Goal: Register for event/course

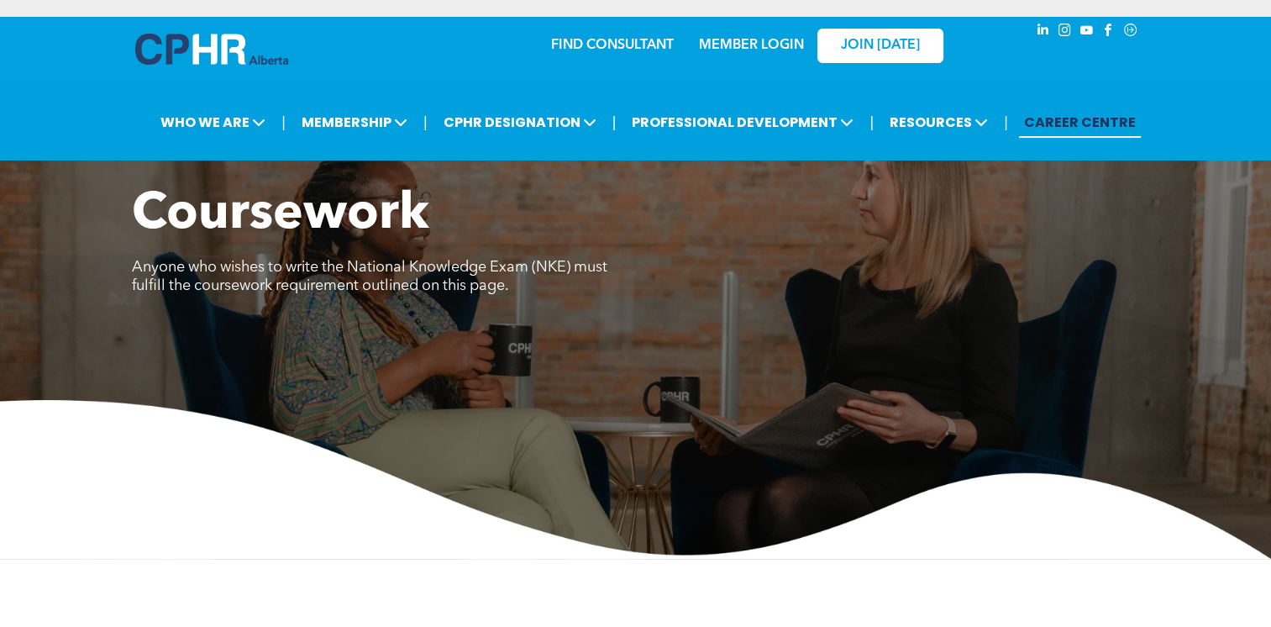
click at [1103, 119] on link "CAREER CENTRE" at bounding box center [1080, 122] width 122 height 31
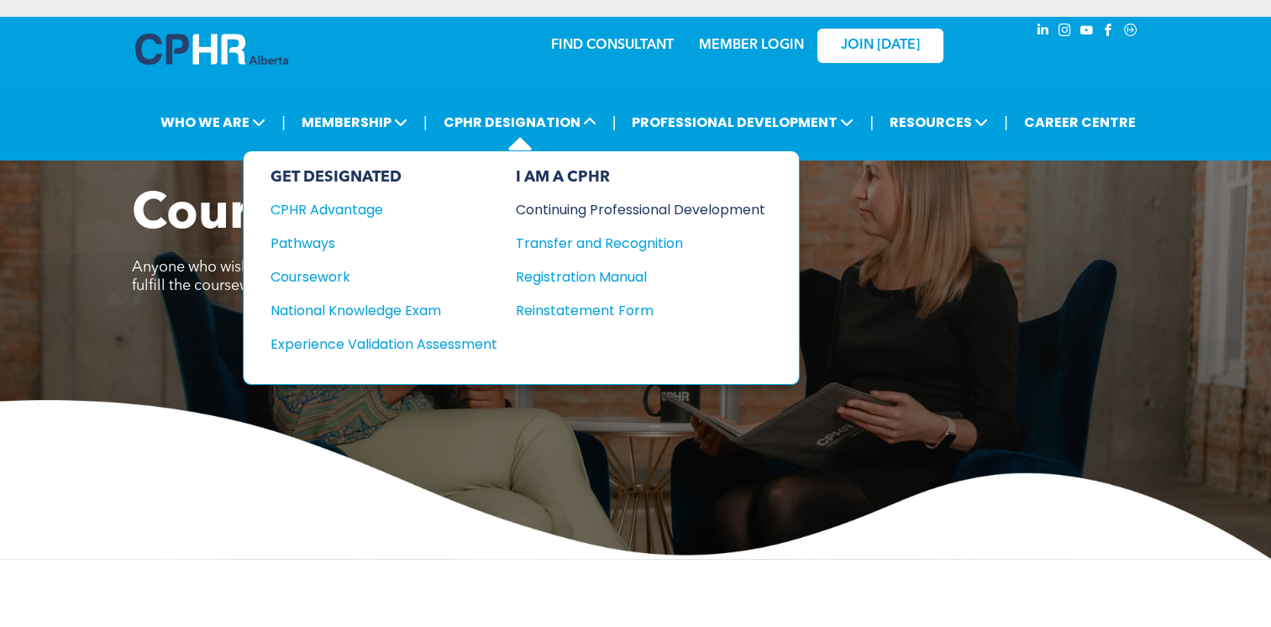
click at [575, 202] on div "Continuing Professional Development" at bounding box center [628, 209] width 224 height 21
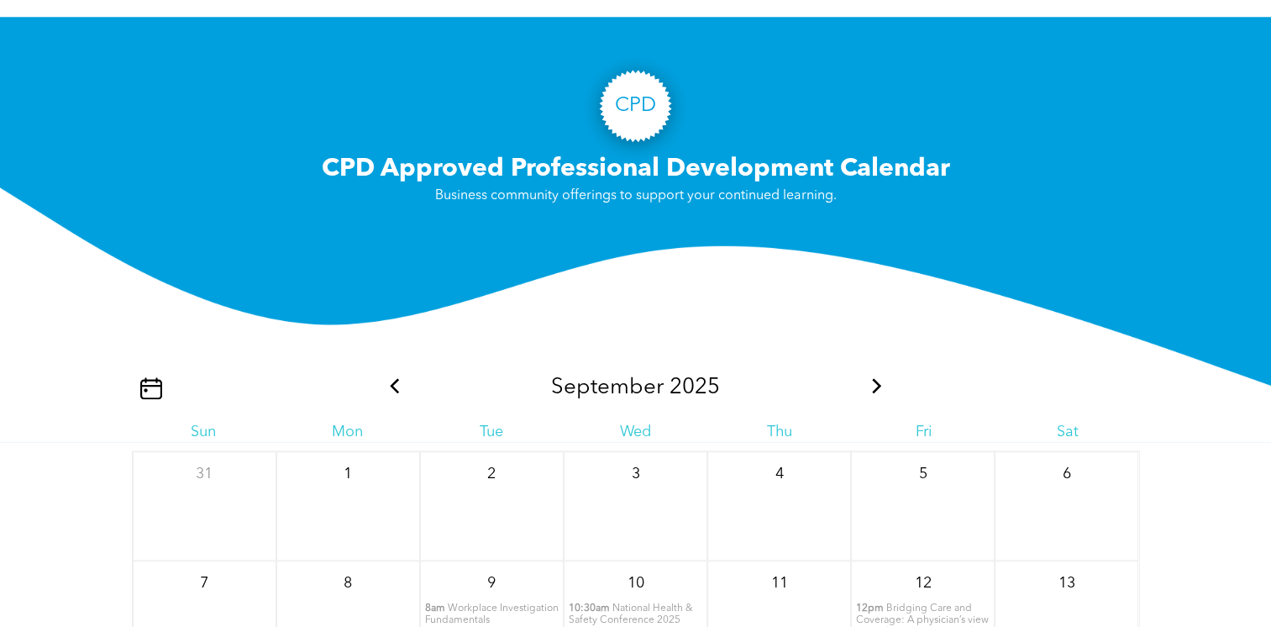
scroll to position [1680, 0]
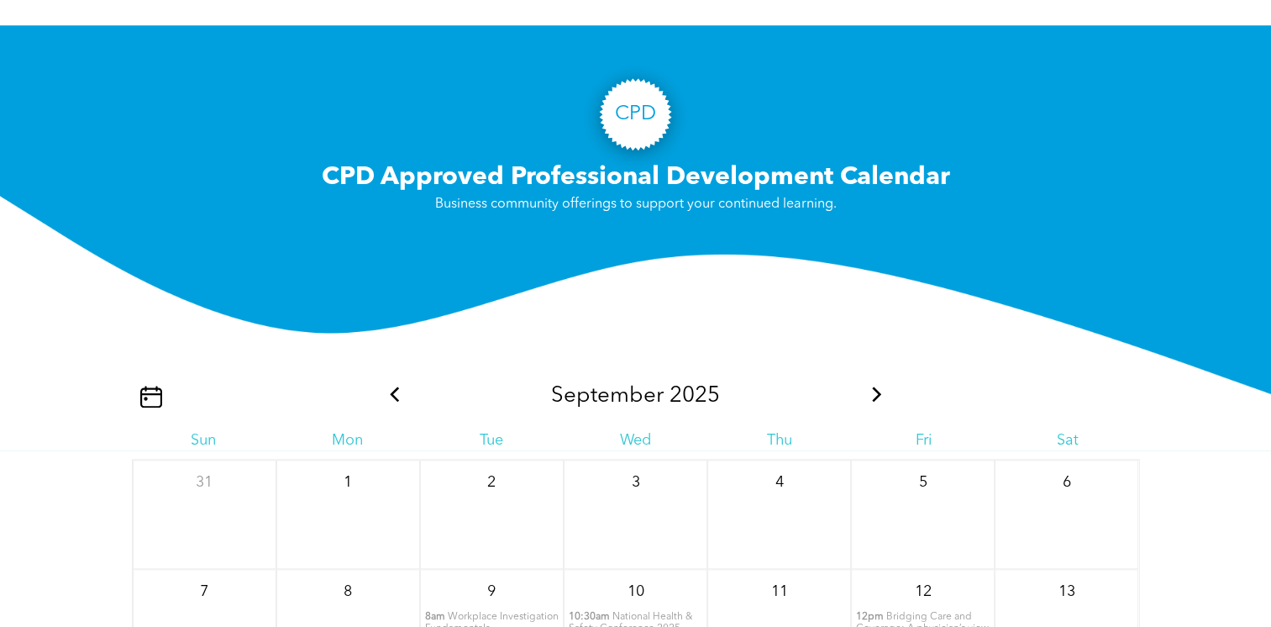
click at [874, 386] on icon at bounding box center [877, 393] width 22 height 15
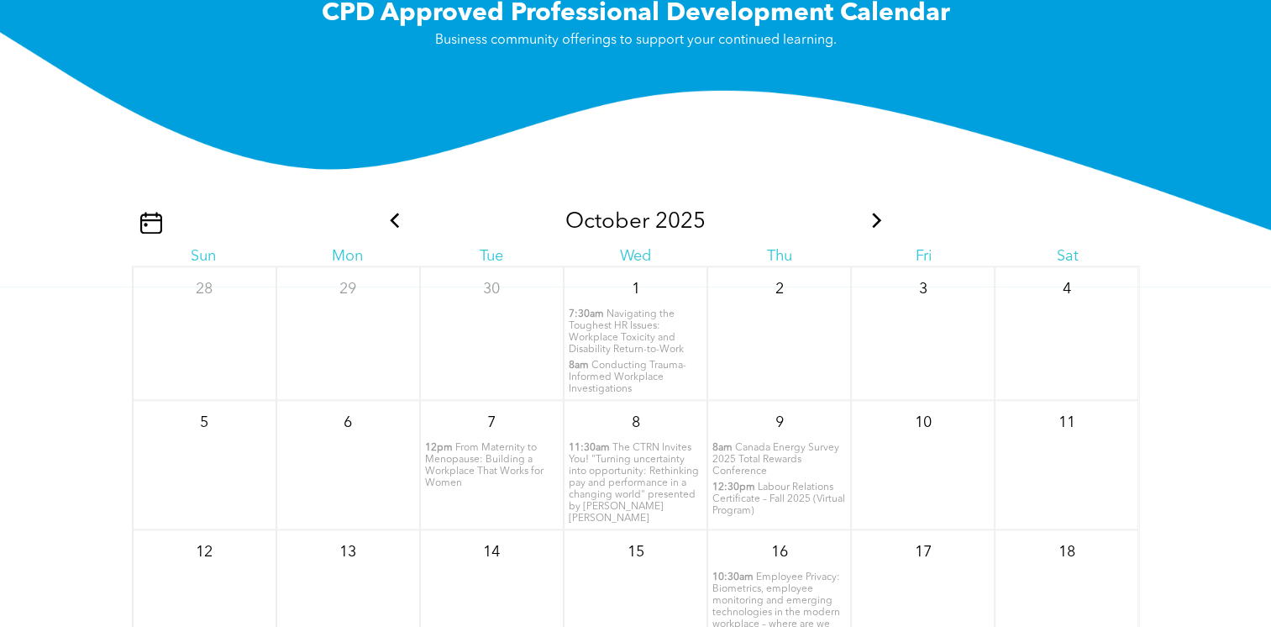
scroll to position [1848, 0]
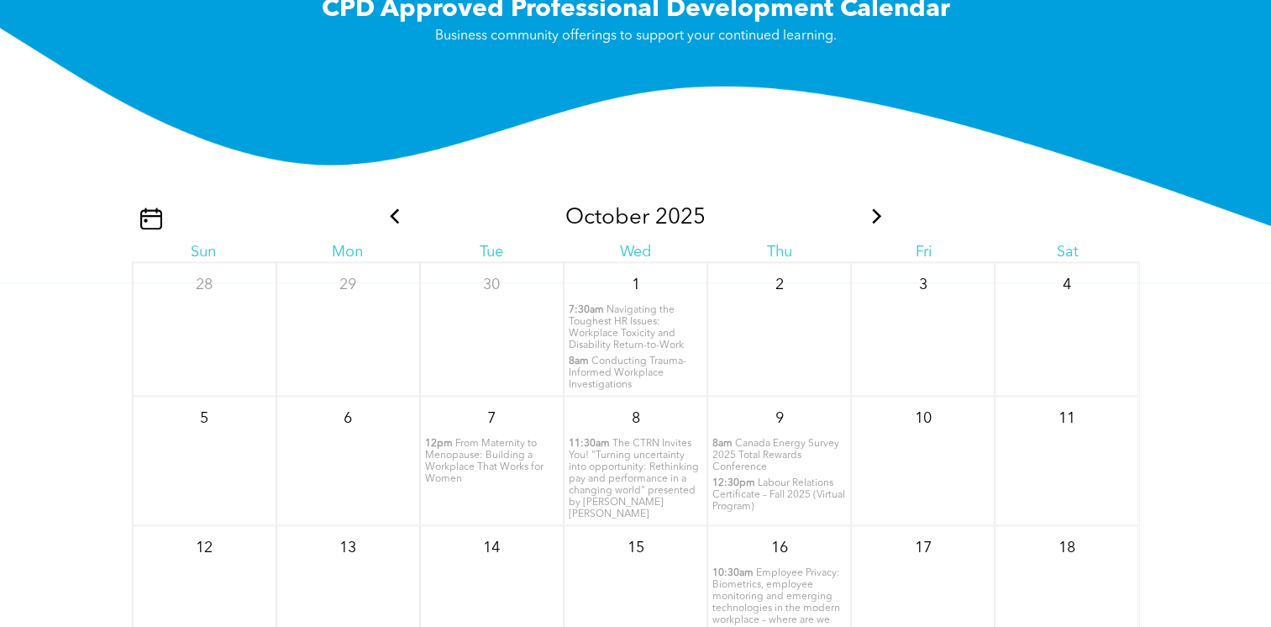
drag, startPoint x: 610, startPoint y: 294, endPoint x: 594, endPoint y: 307, distance: 20.9
click at [594, 307] on span "Navigating the Toughest HR Issues: Workplace Toxicity and Disability Return-to-…" at bounding box center [626, 327] width 115 height 45
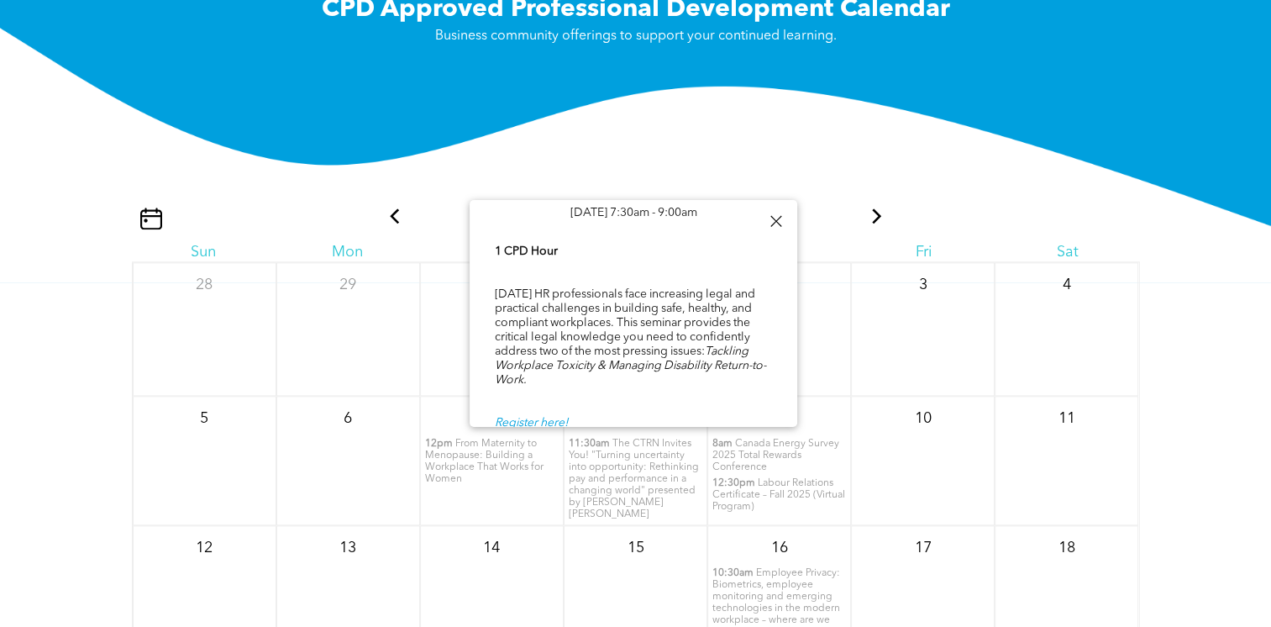
scroll to position [67, 0]
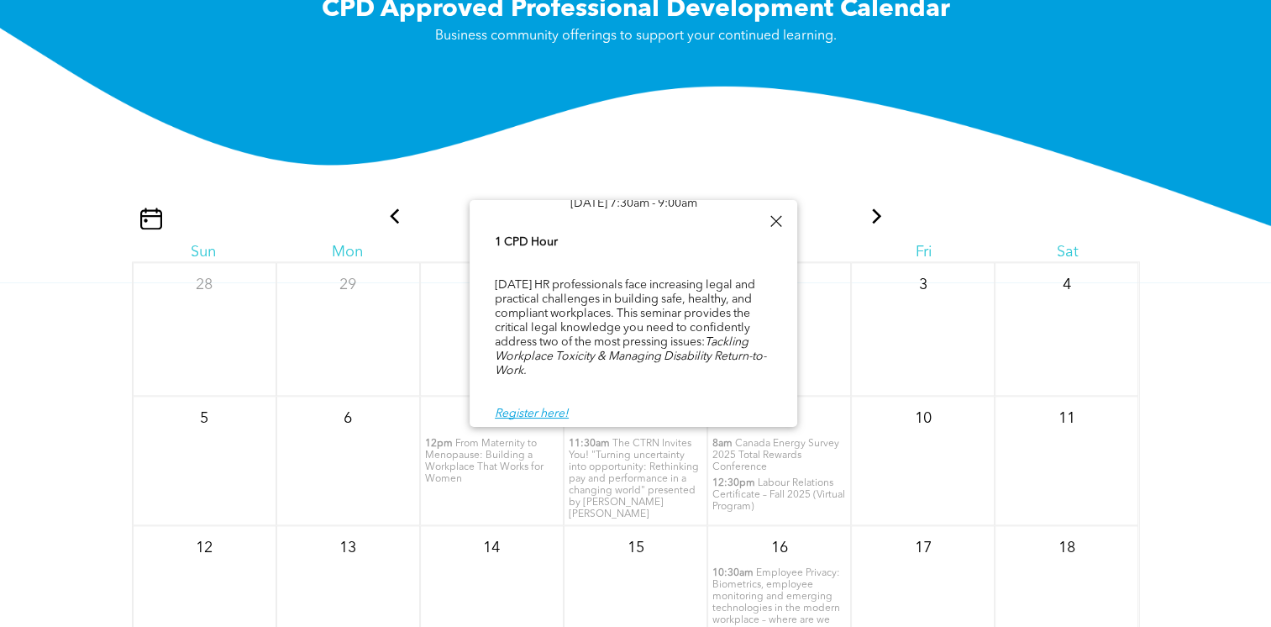
click at [851, 311] on div "3" at bounding box center [923, 329] width 144 height 134
click at [769, 214] on div at bounding box center [775, 221] width 23 height 23
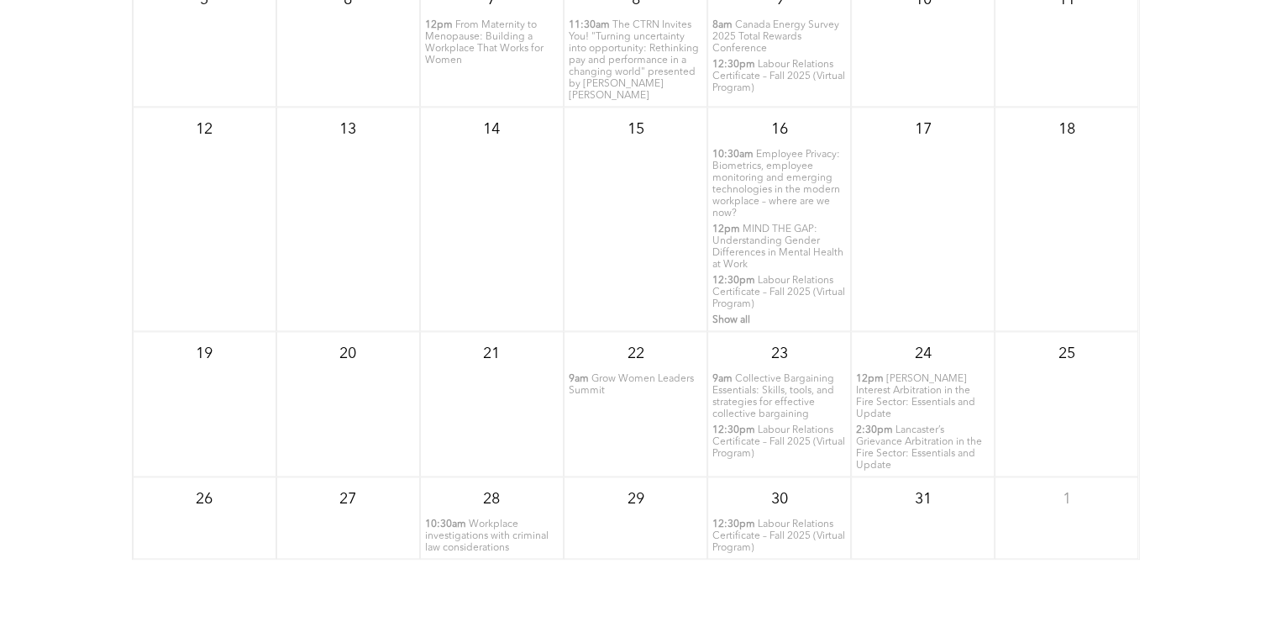
scroll to position [2268, 0]
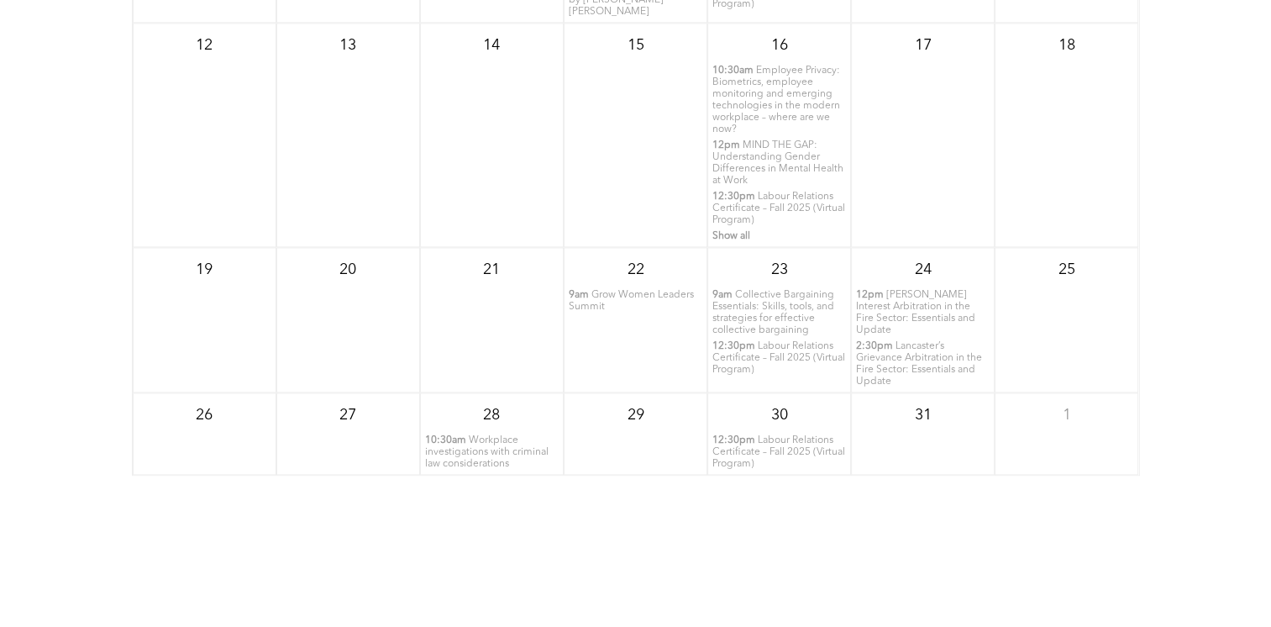
click at [764, 341] on span "Labour Relations Certificate – Fall 2025 (Virtual Program)" at bounding box center [778, 358] width 133 height 34
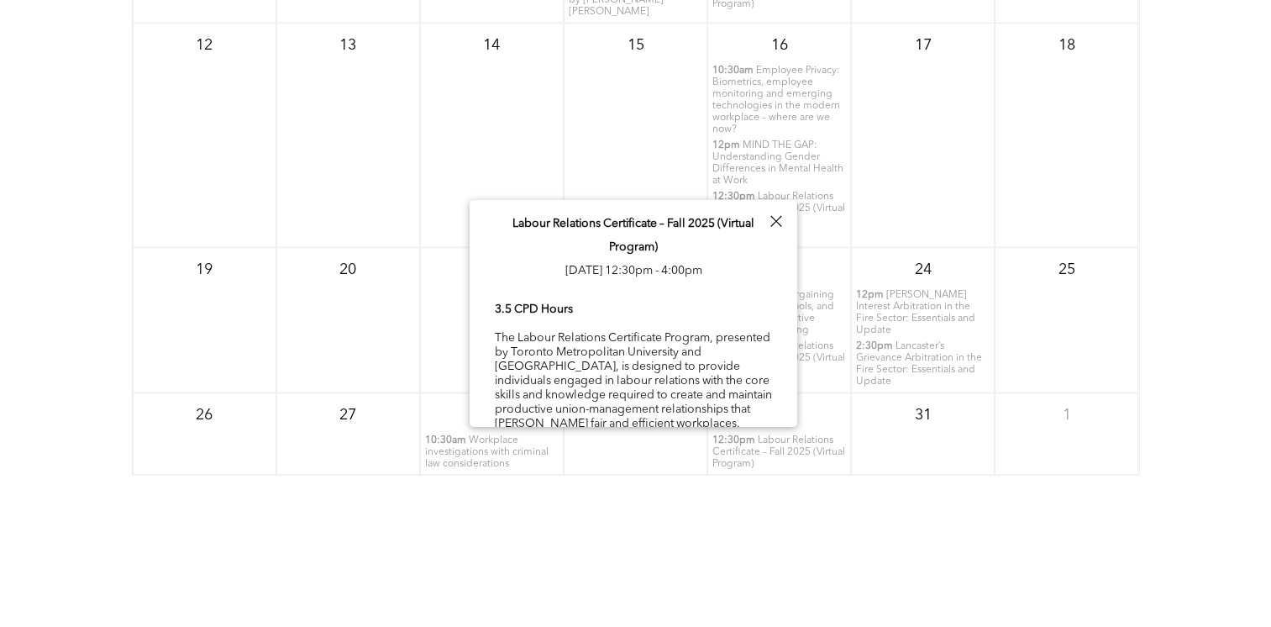
scroll to position [53, 0]
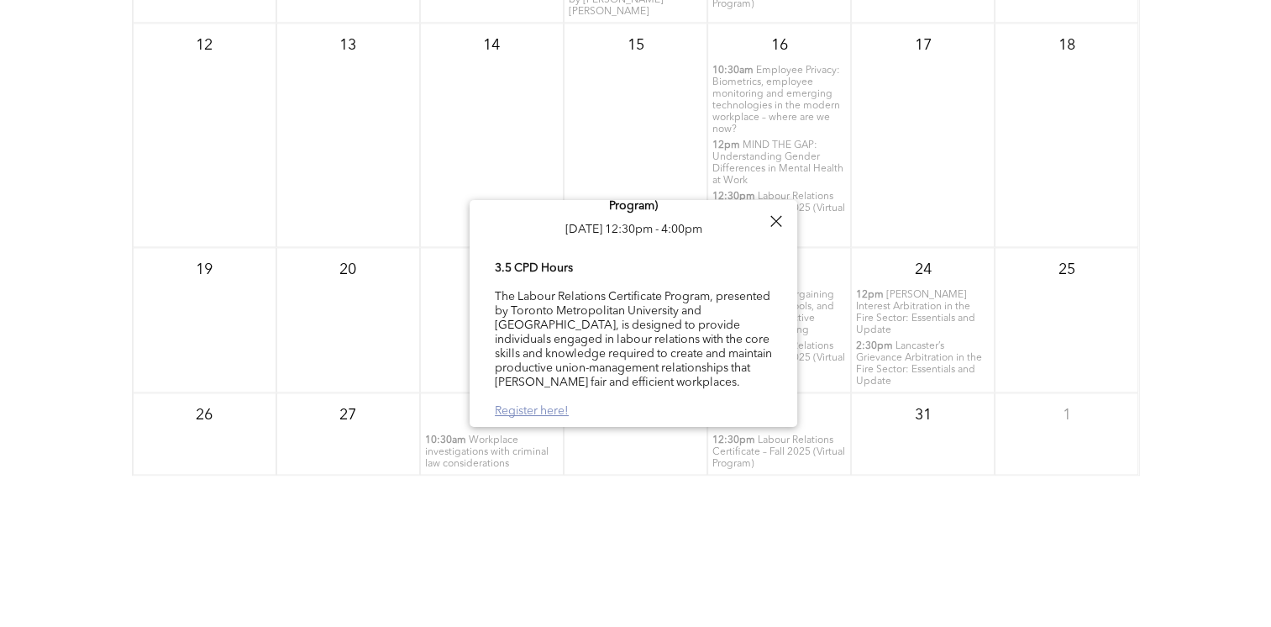
click at [544, 409] on link "Register here!" at bounding box center [532, 411] width 74 height 12
click at [776, 219] on div at bounding box center [775, 221] width 23 height 23
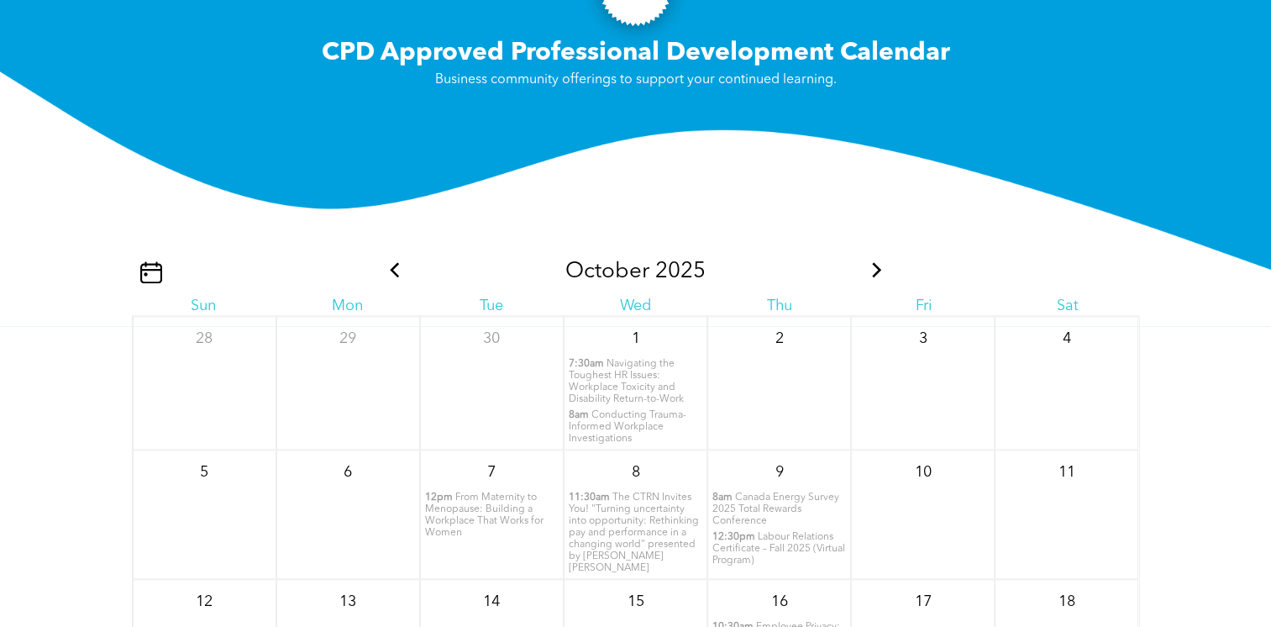
scroll to position [1764, 0]
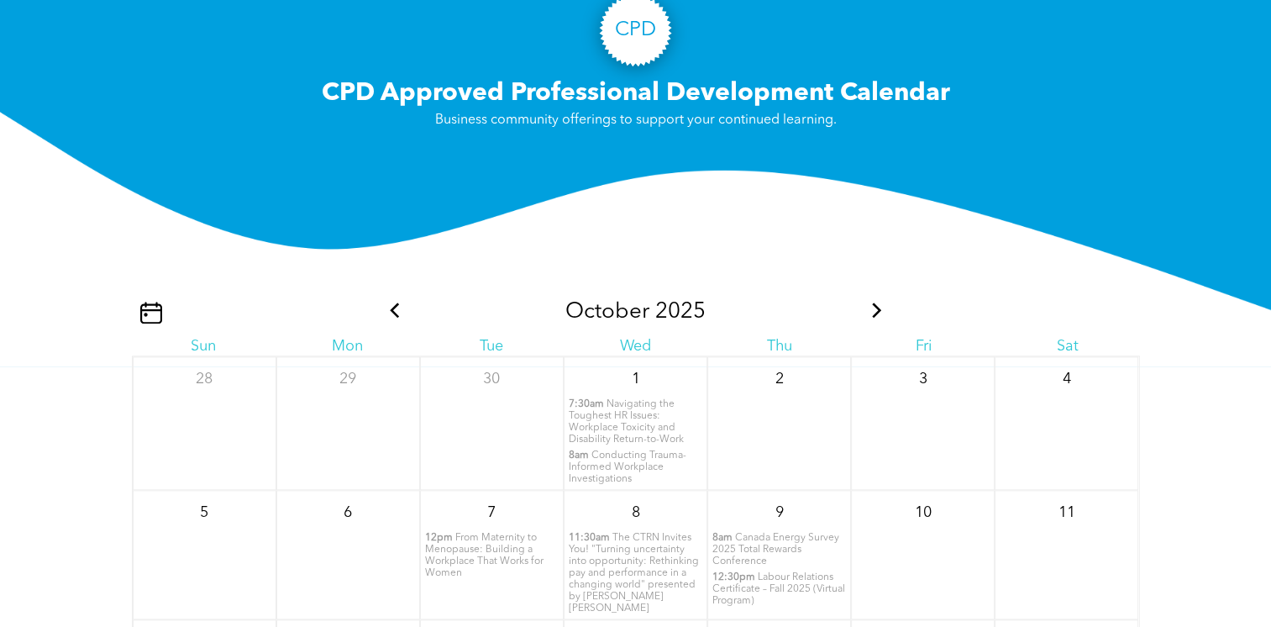
click at [869, 302] on icon at bounding box center [877, 309] width 22 height 15
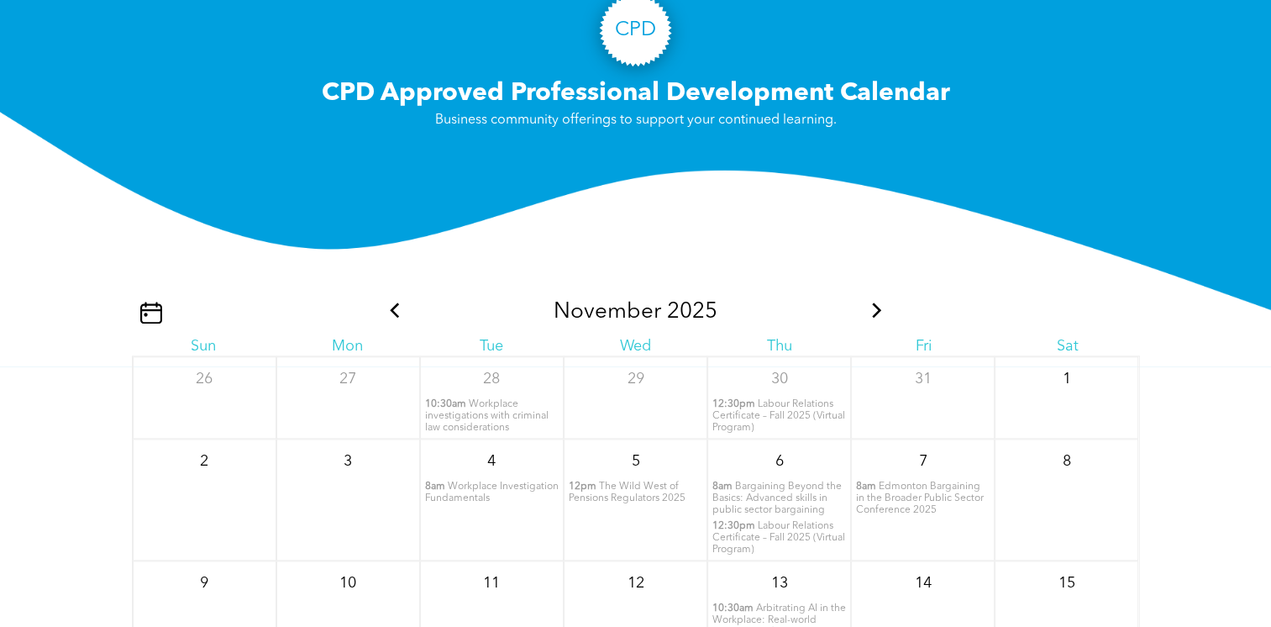
click at [481, 481] on span "Workplace Investigation Fundamentals" at bounding box center [492, 492] width 134 height 22
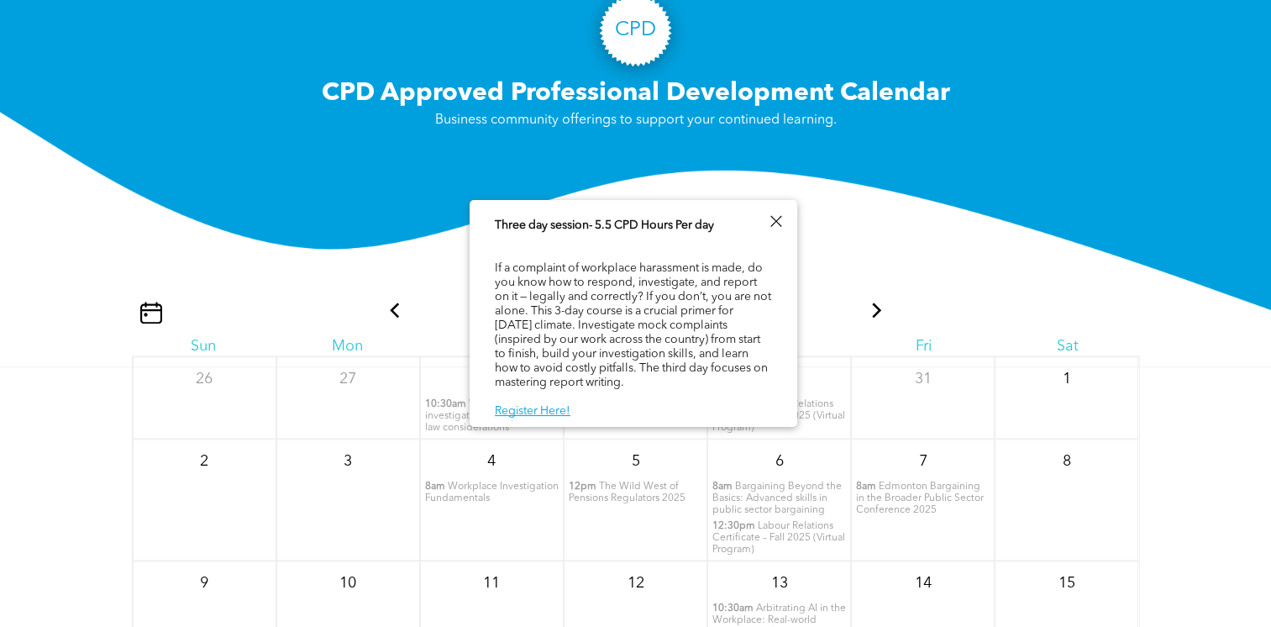
scroll to position [95, 0]
click at [526, 411] on link "Register Here!" at bounding box center [533, 411] width 76 height 12
click at [779, 218] on div at bounding box center [775, 221] width 23 height 23
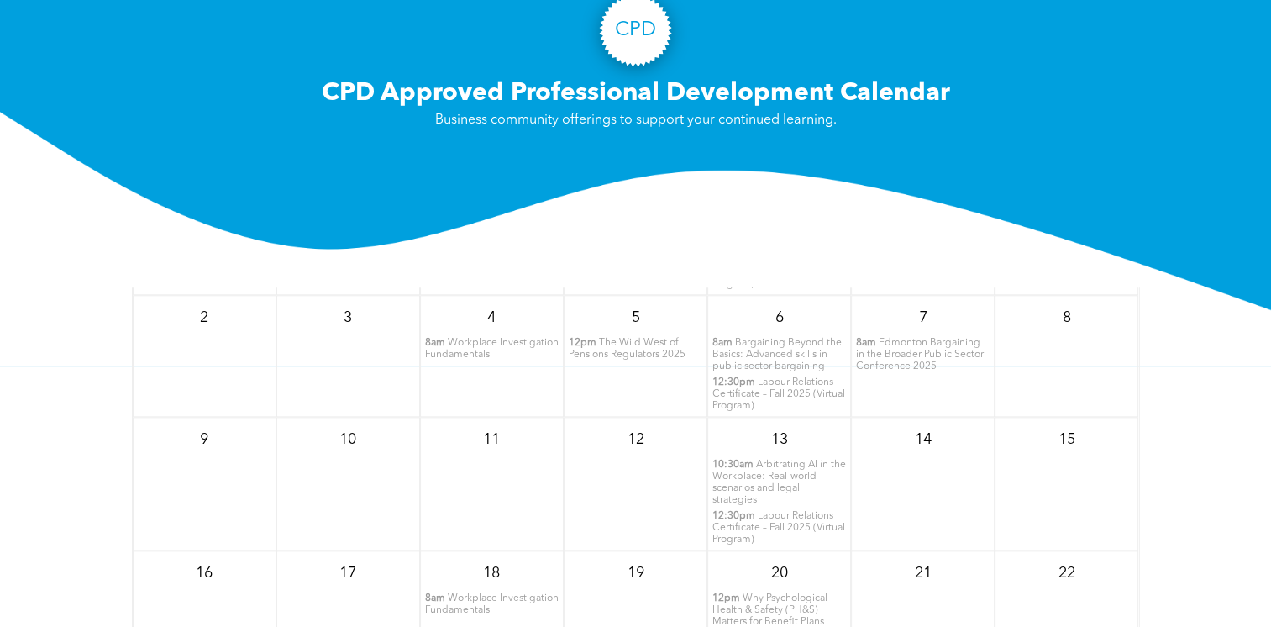
scroll to position [1848, 0]
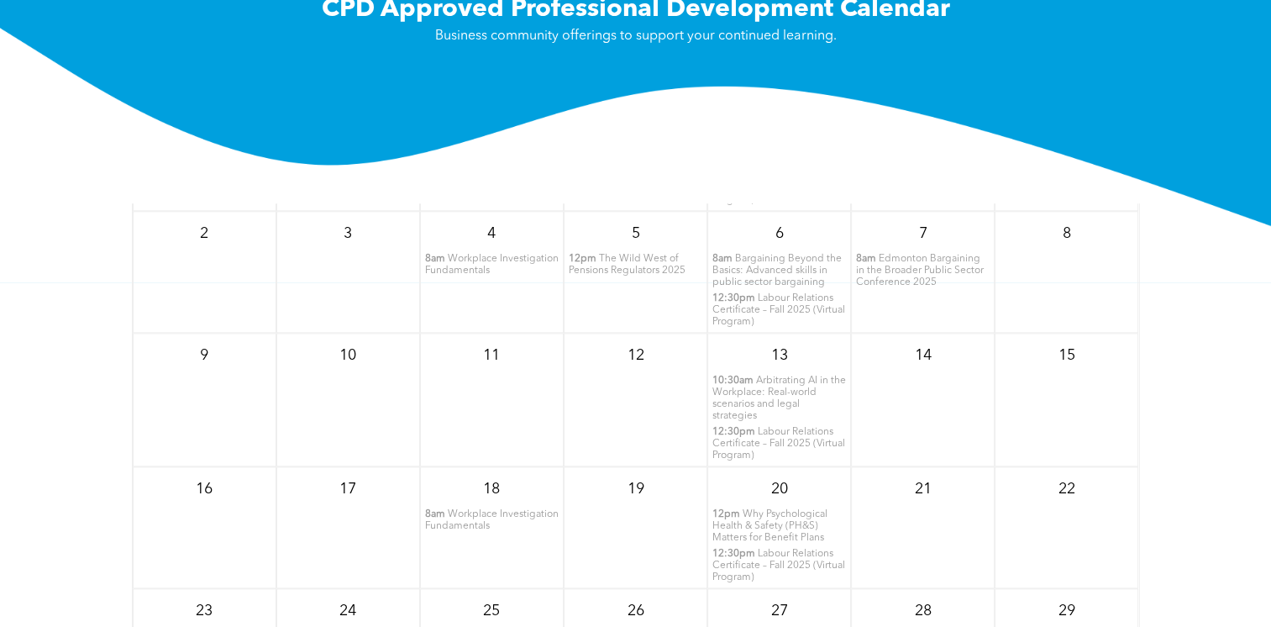
click at [477, 509] on span "Workplace Investigation Fundamentals" at bounding box center [492, 520] width 134 height 22
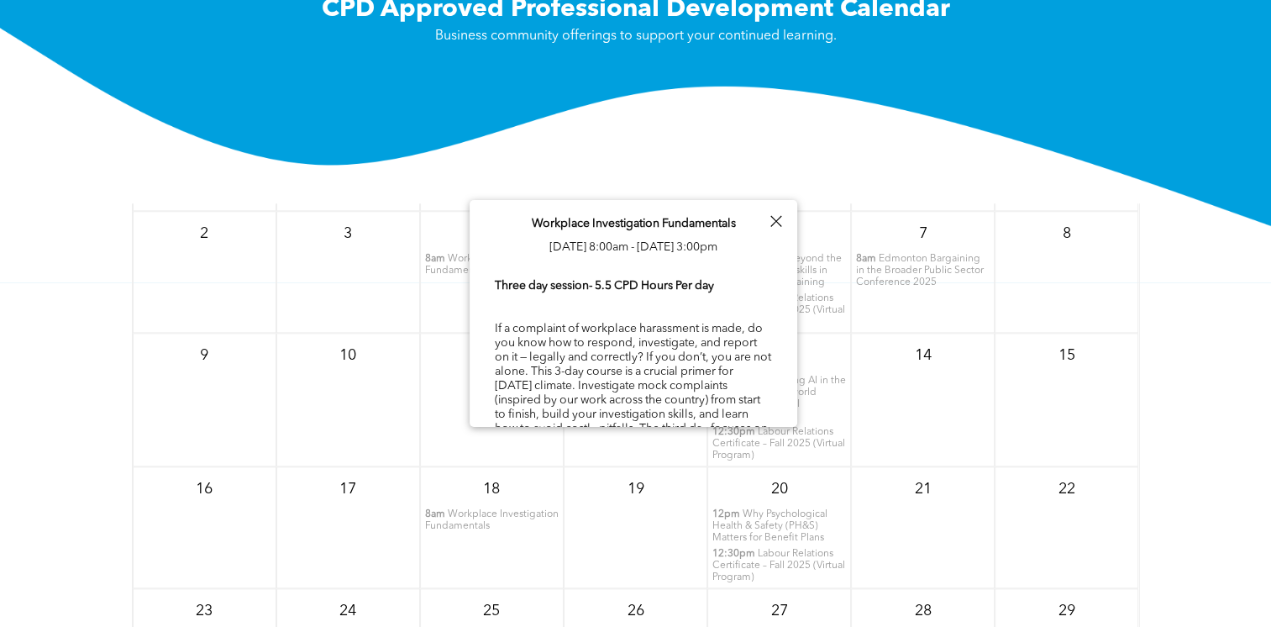
scroll to position [95, 0]
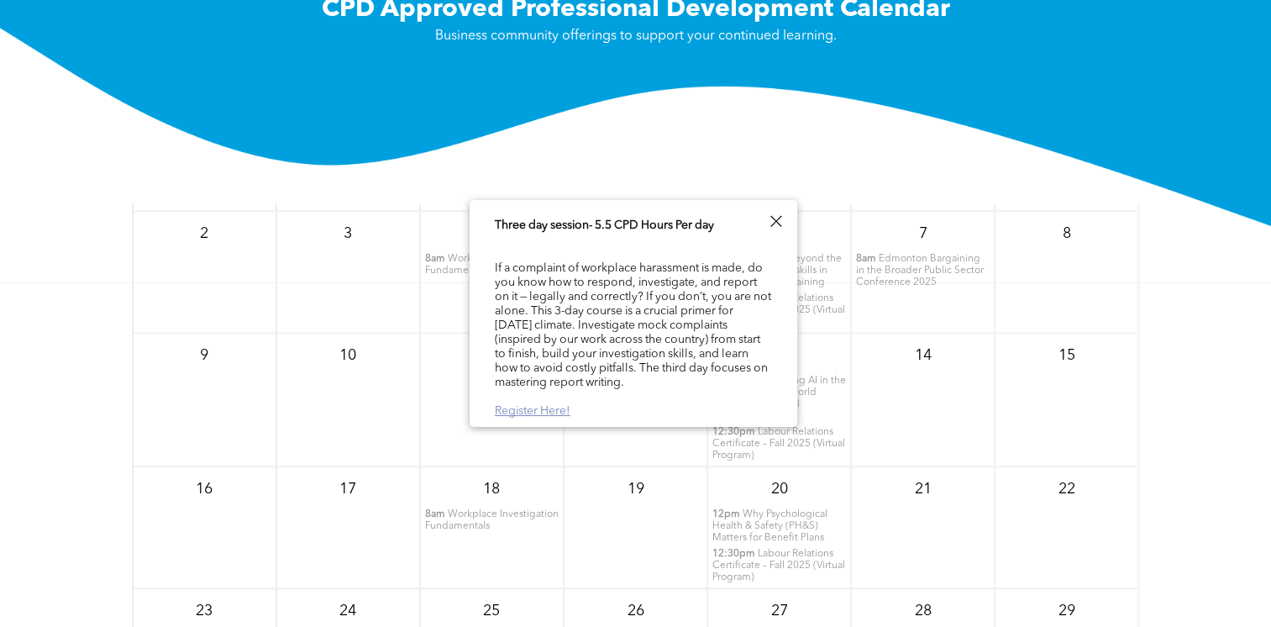
click at [534, 411] on link "Register Here!" at bounding box center [533, 411] width 76 height 12
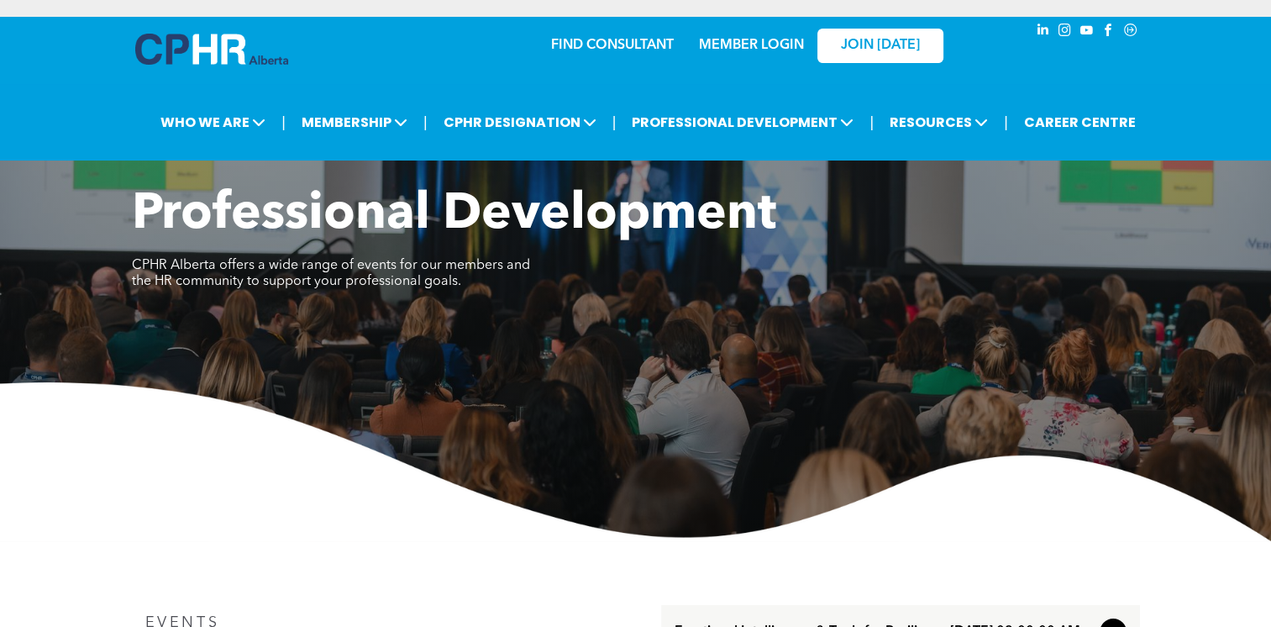
click at [921, 523] on img at bounding box center [635, 461] width 1271 height 159
